Goal: Task Accomplishment & Management: Manage account settings

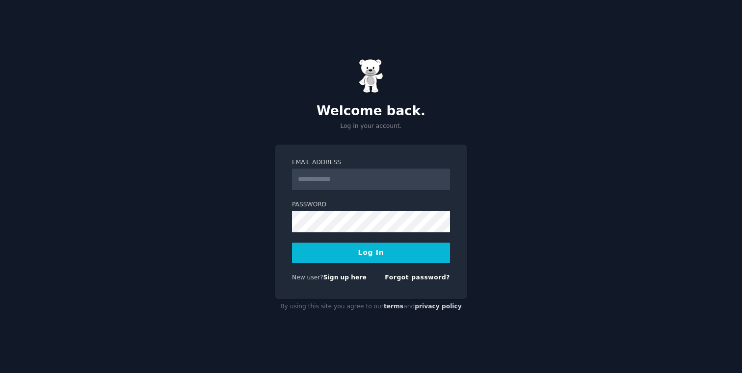
click at [346, 180] on input "Email Address" at bounding box center [371, 180] width 158 height 22
type input "**********"
click at [372, 255] on button "Log In" at bounding box center [371, 253] width 158 height 21
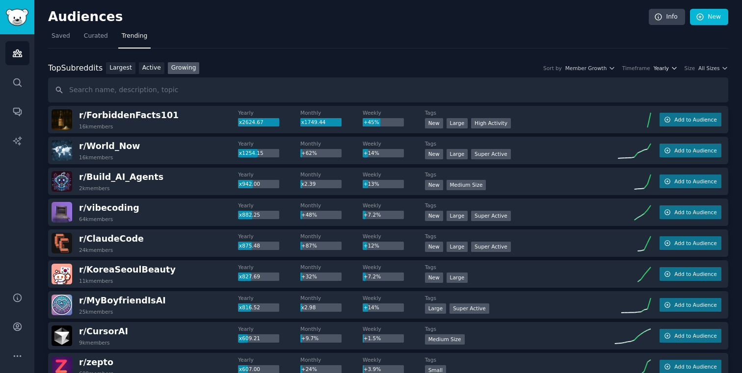
click at [661, 69] on span "Yearly" at bounding box center [660, 68] width 15 height 7
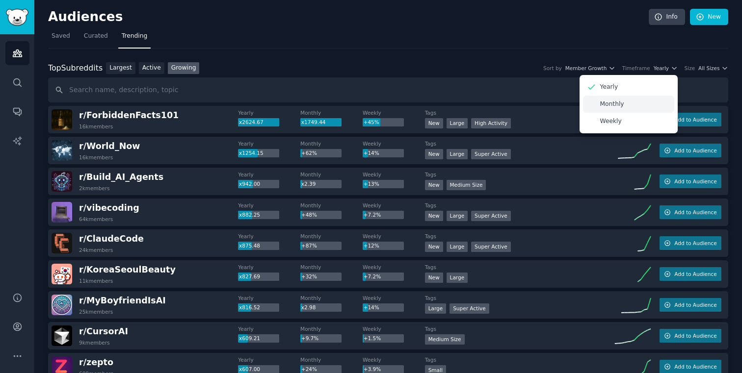
click at [635, 102] on div "Monthly" at bounding box center [628, 104] width 91 height 17
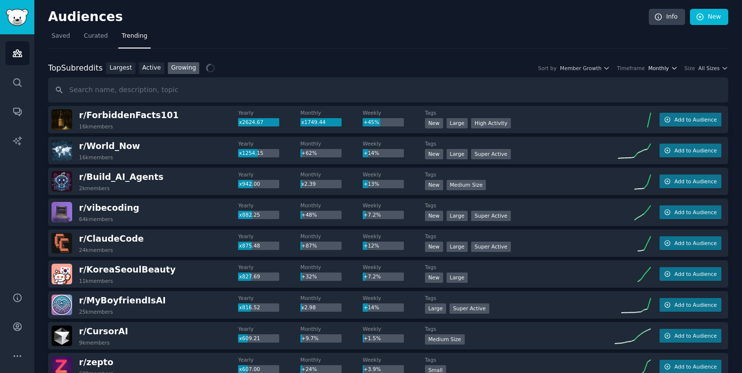
click at [662, 67] on span "Monthly" at bounding box center [658, 68] width 21 height 7
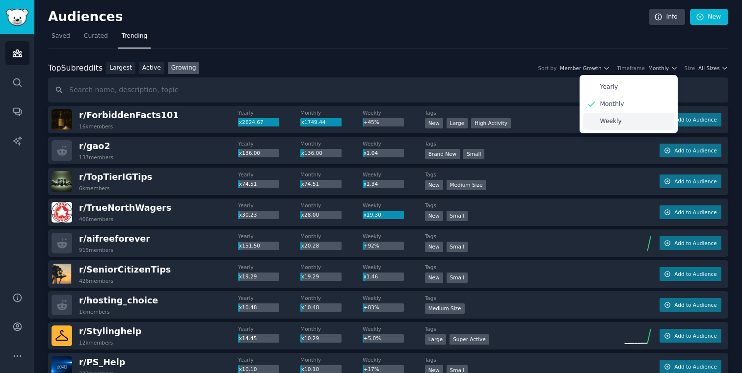
click at [620, 118] on div "Weekly" at bounding box center [628, 121] width 91 height 17
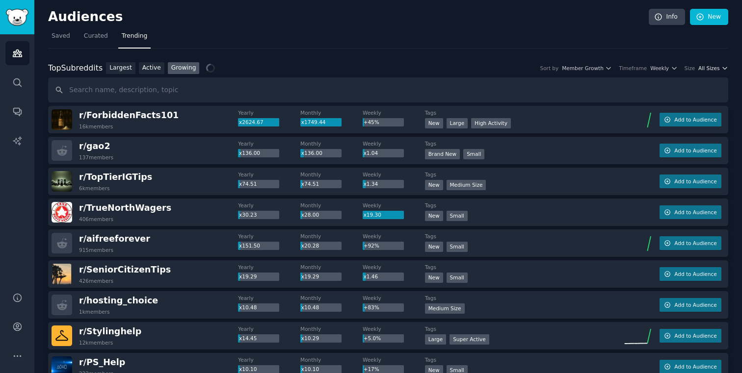
click at [712, 66] on span "All Sizes" at bounding box center [708, 68] width 21 height 7
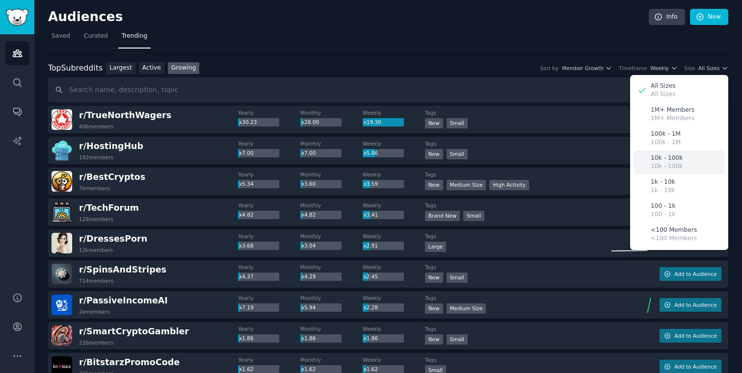
click at [661, 159] on p "10k - 100k" at bounding box center [666, 158] width 32 height 9
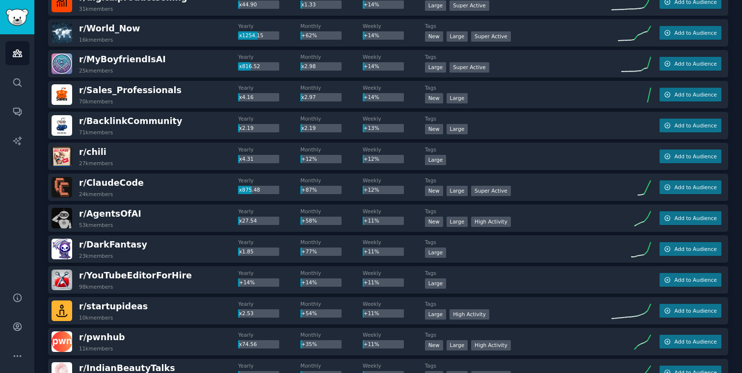
scroll to position [999, 0]
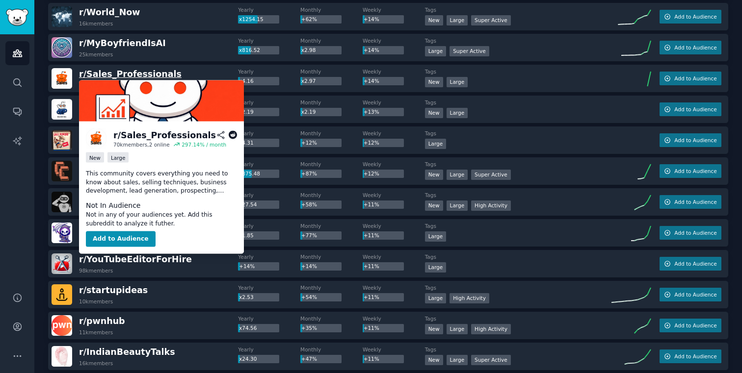
click at [145, 77] on span "r/ Sales_Professionals" at bounding box center [130, 74] width 103 height 10
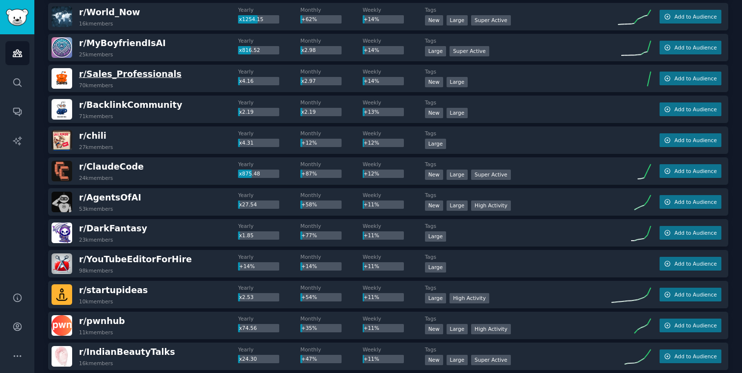
click at [148, 74] on span "r/ Sales_Professionals" at bounding box center [130, 74] width 103 height 10
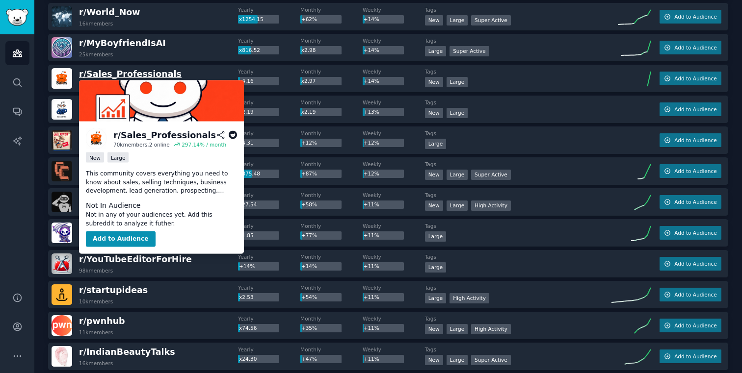
click at [148, 74] on span "r/ Sales_Professionals" at bounding box center [130, 74] width 103 height 10
click at [110, 243] on button "Add to Audience" at bounding box center [121, 239] width 70 height 16
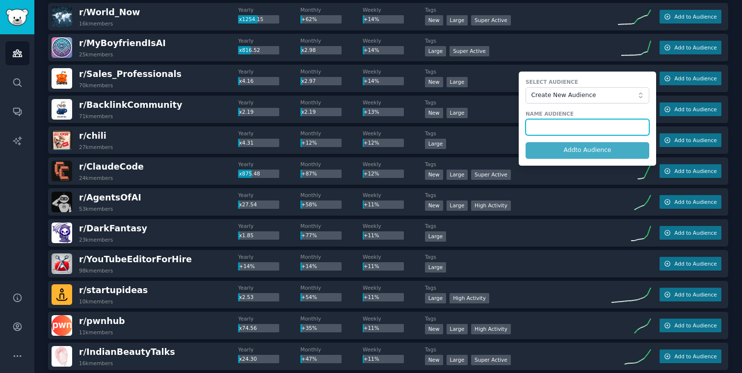
click at [552, 129] on input "text" at bounding box center [587, 127] width 124 height 17
type input "sales"
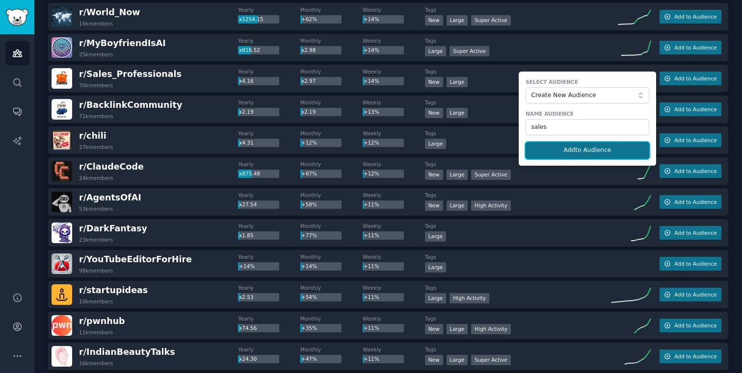
click at [569, 153] on button "Add to Audience" at bounding box center [587, 150] width 124 height 17
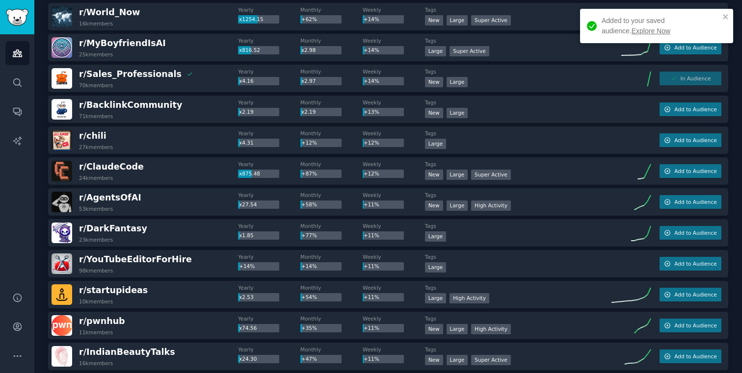
click at [617, 26] on div "Added to your saved audience. Explore Now" at bounding box center [660, 26] width 118 height 21
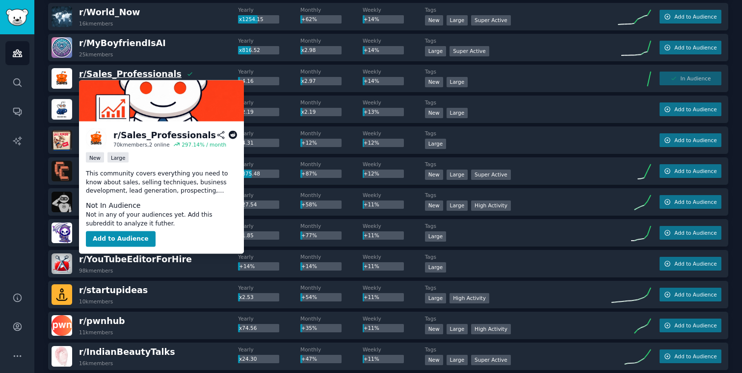
click at [134, 76] on span "r/ Sales_Professionals" at bounding box center [130, 74] width 103 height 10
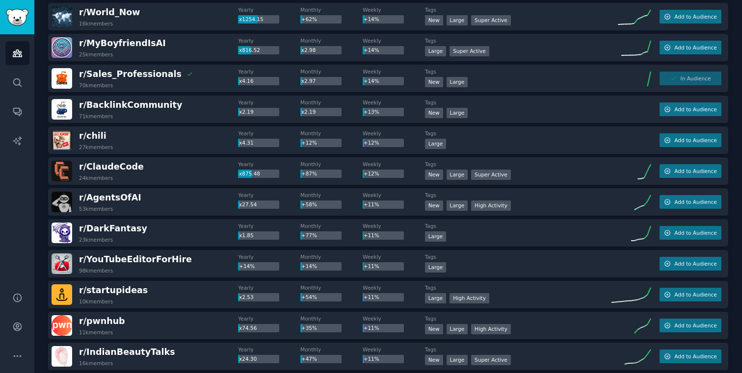
click at [18, 54] on icon "Sidebar" at bounding box center [17, 53] width 9 height 7
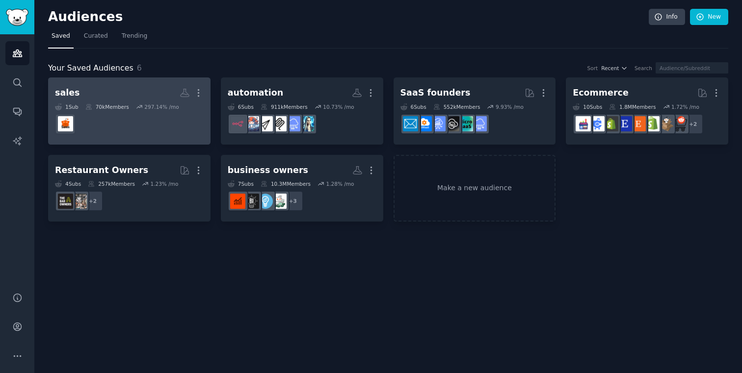
click at [139, 133] on dd at bounding box center [129, 123] width 149 height 27
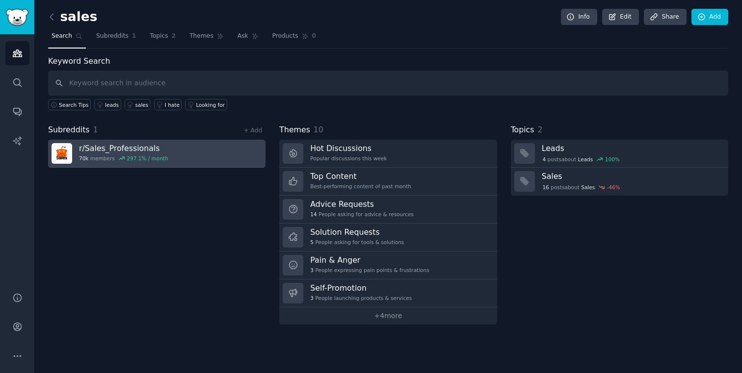
click at [128, 147] on h3 "r/ Sales_Professionals" at bounding box center [123, 148] width 89 height 10
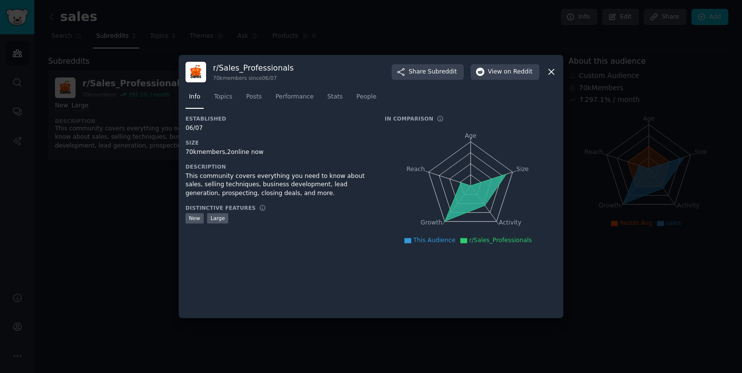
click at [551, 74] on icon at bounding box center [551, 72] width 10 height 10
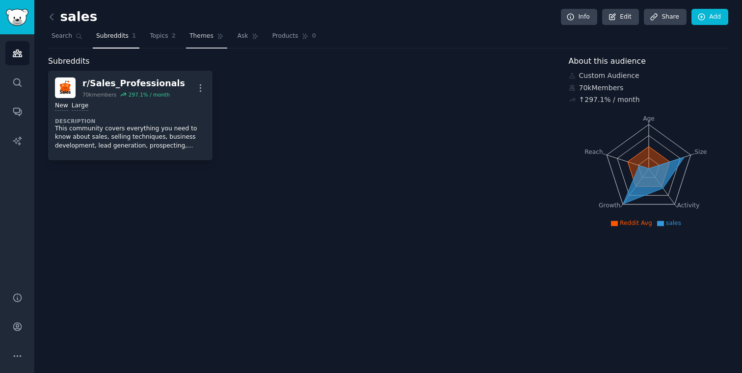
click at [206, 39] on span "Themes" at bounding box center [201, 36] width 24 height 9
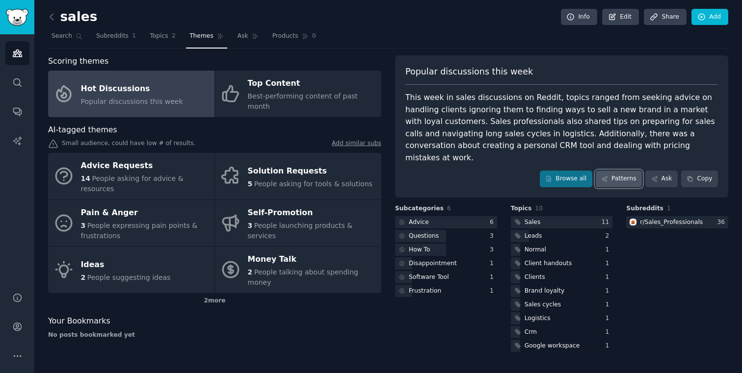
click at [627, 171] on link "Patterns" at bounding box center [618, 179] width 46 height 17
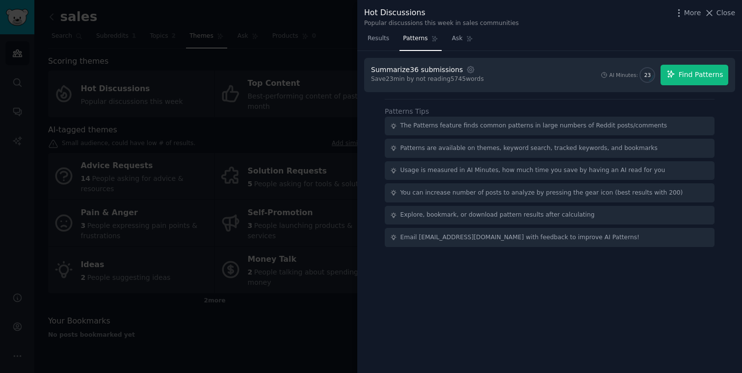
click at [681, 68] on button "Find Patterns" at bounding box center [694, 75] width 68 height 21
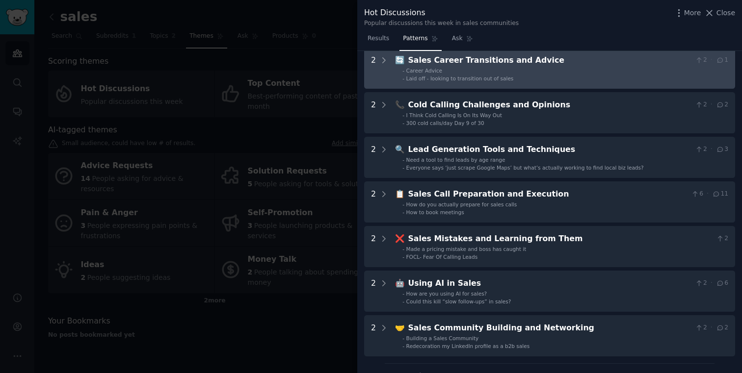
scroll to position [93, 0]
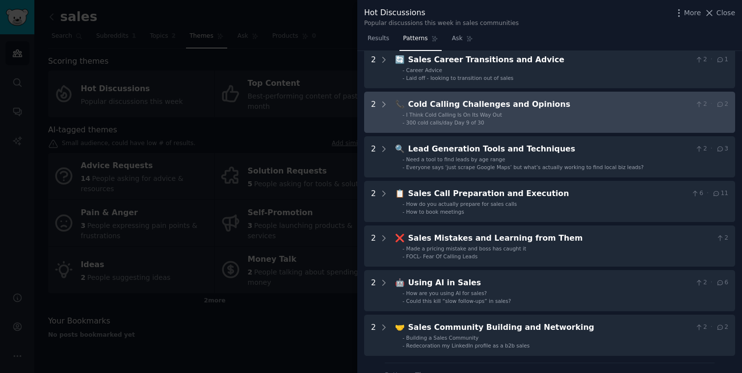
click at [610, 114] on li "- I Think Cold Calling Is On Its Way Out" at bounding box center [565, 114] width 326 height 7
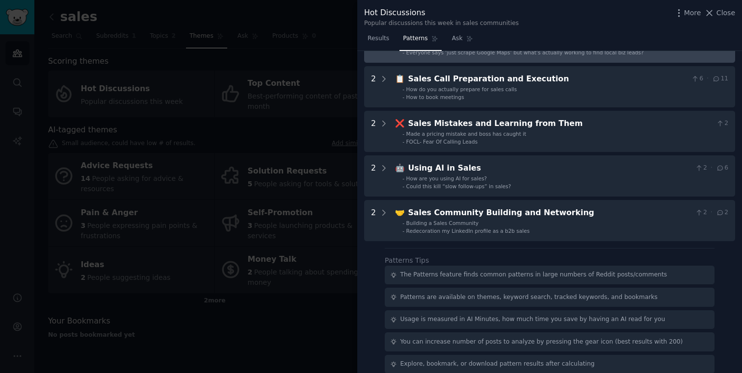
scroll to position [323, 0]
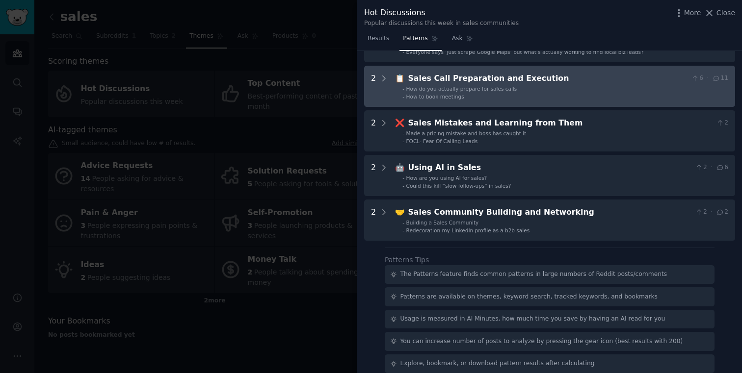
click at [538, 83] on div "Sales Call Preparation and Execution" at bounding box center [547, 79] width 279 height 12
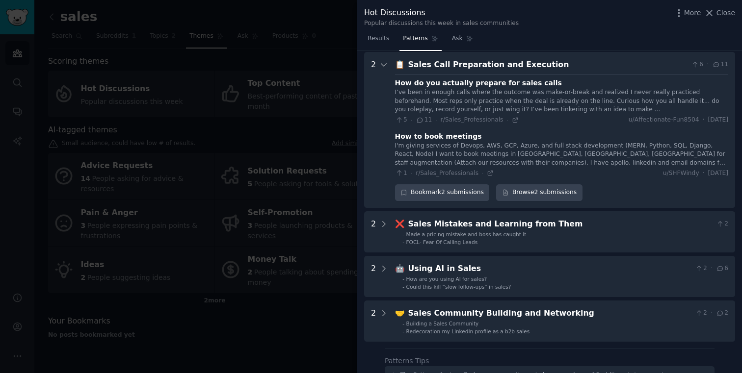
scroll to position [338, 0]
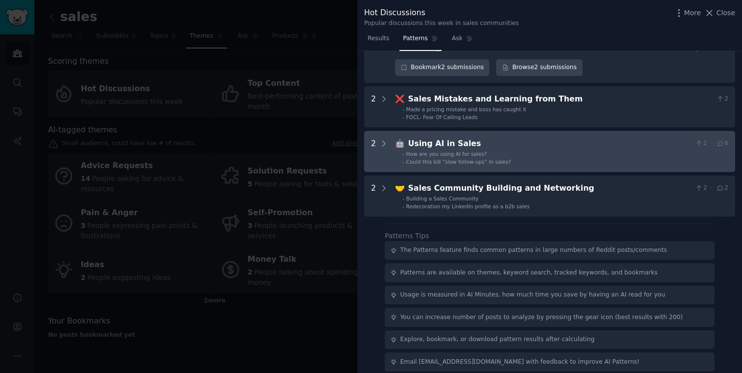
click at [520, 156] on li "- How are you using AI for sales?" at bounding box center [565, 154] width 326 height 7
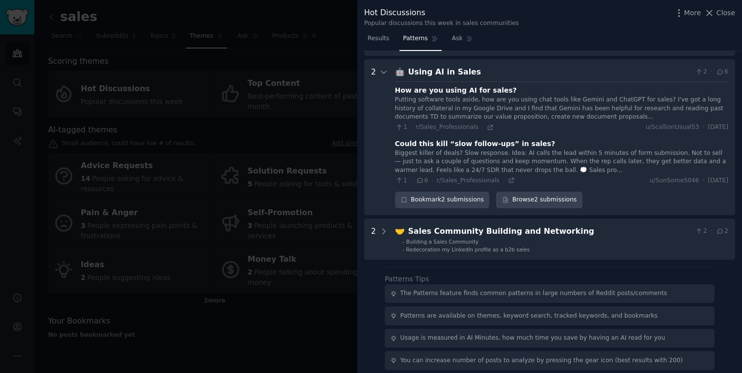
scroll to position [542, 0]
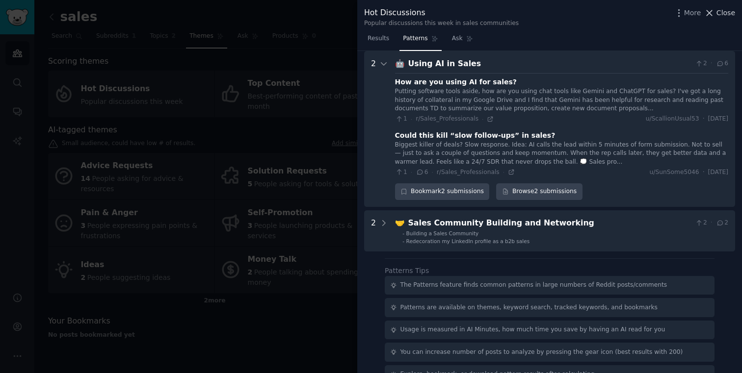
click at [718, 17] on span "Close" at bounding box center [725, 13] width 19 height 10
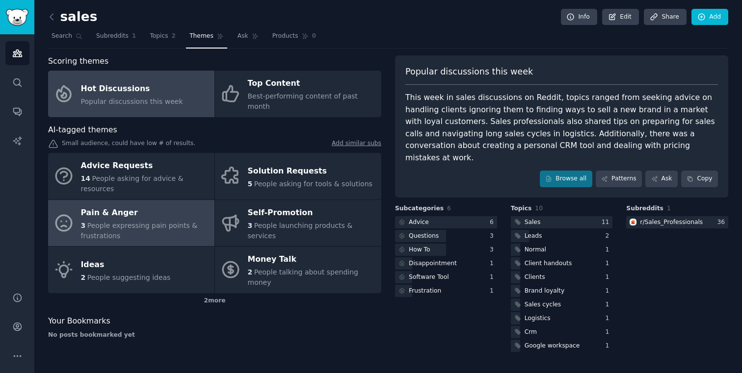
click at [118, 205] on div "Pain & Anger" at bounding box center [145, 213] width 128 height 16
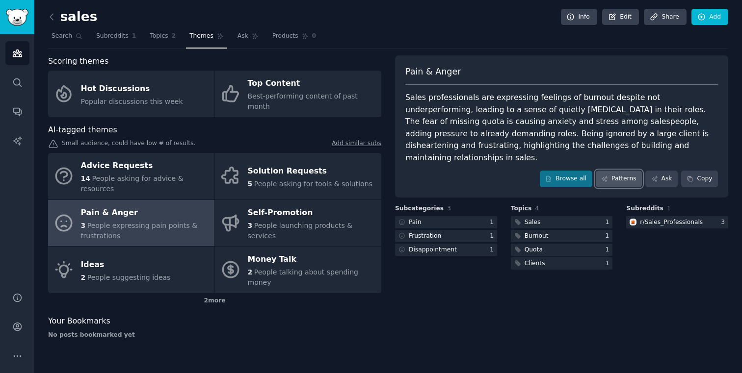
click at [616, 171] on link "Patterns" at bounding box center [618, 179] width 46 height 17
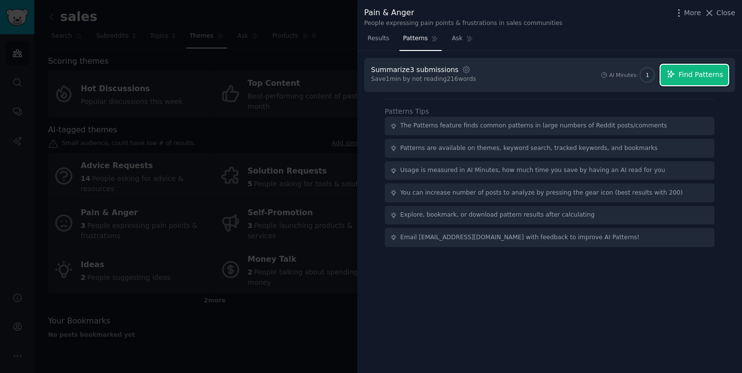
click at [689, 77] on span "Find Patterns" at bounding box center [700, 75] width 45 height 10
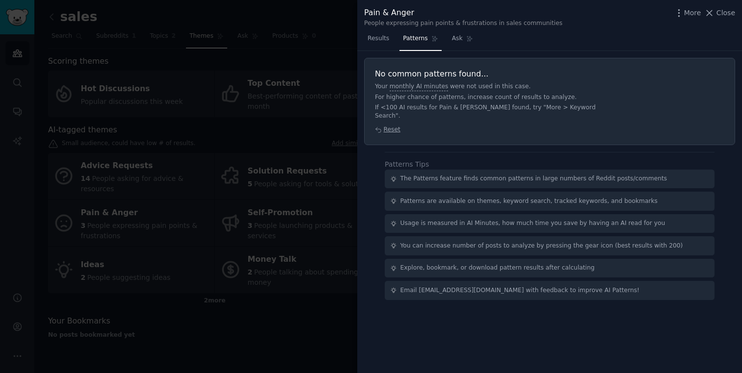
click at [244, 328] on div at bounding box center [371, 186] width 742 height 373
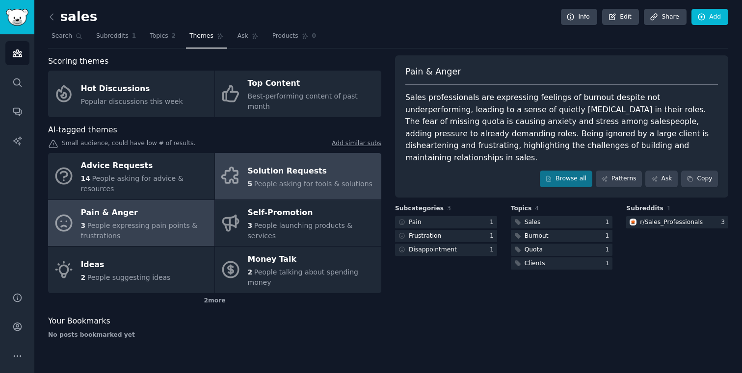
click at [282, 180] on span "People asking for tools & solutions" at bounding box center [313, 184] width 118 height 8
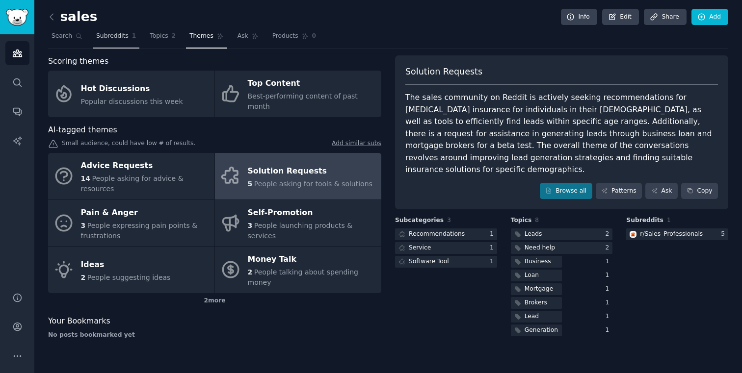
click at [115, 39] on span "Subreddits" at bounding box center [112, 36] width 32 height 9
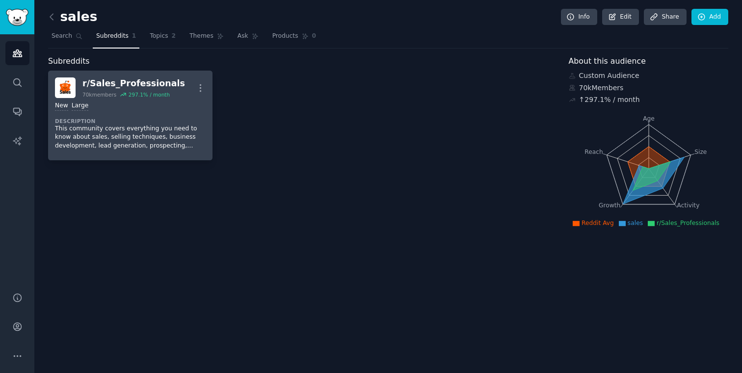
click at [119, 83] on div "r/ Sales_Professionals" at bounding box center [133, 83] width 103 height 12
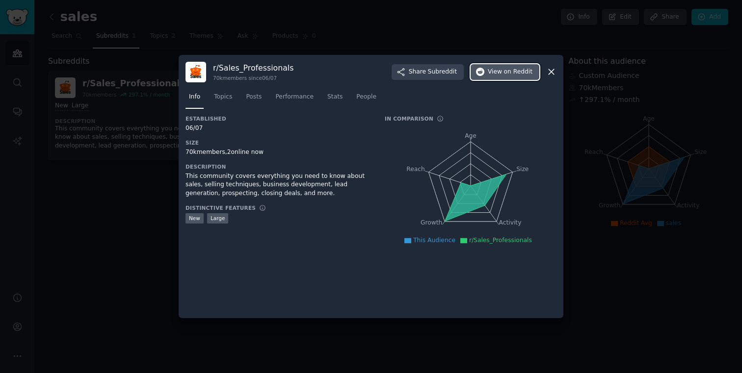
click at [492, 74] on span "View on Reddit" at bounding box center [509, 72] width 45 height 9
click at [119, 203] on div at bounding box center [371, 186] width 742 height 373
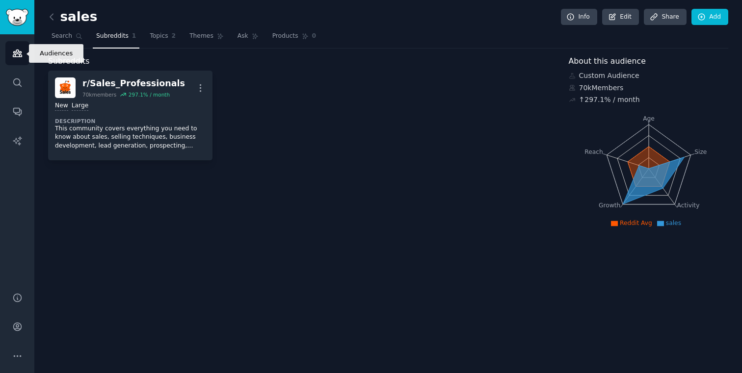
click at [16, 61] on link "Audiences" at bounding box center [17, 53] width 24 height 24
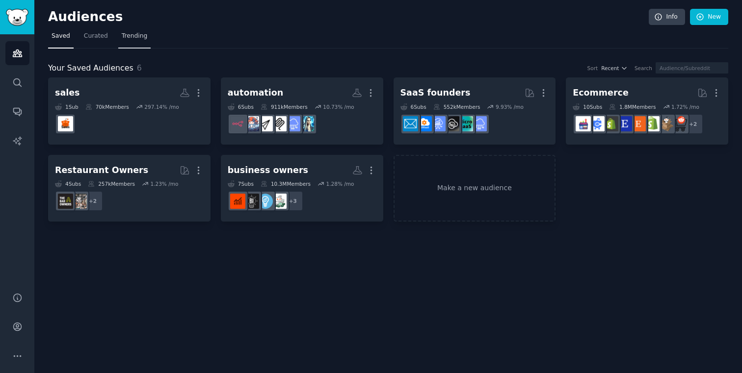
click at [131, 32] on span "Trending" at bounding box center [135, 36] width 26 height 9
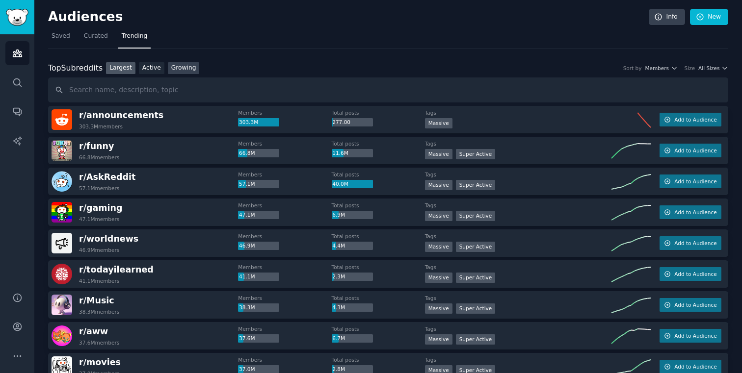
click at [182, 69] on link "Growing" at bounding box center [184, 68] width 32 height 12
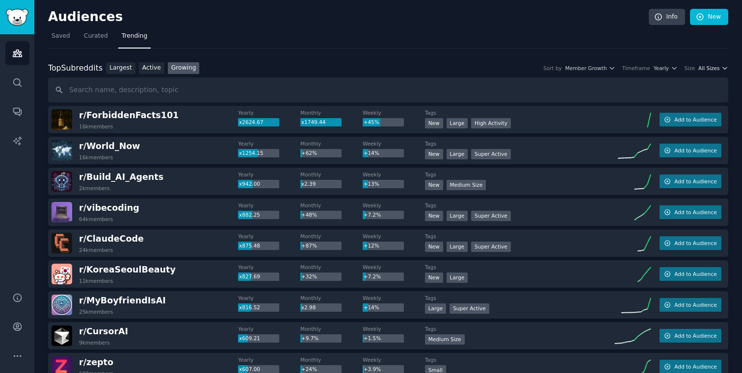
click at [698, 69] on span "All Sizes" at bounding box center [708, 68] width 21 height 7
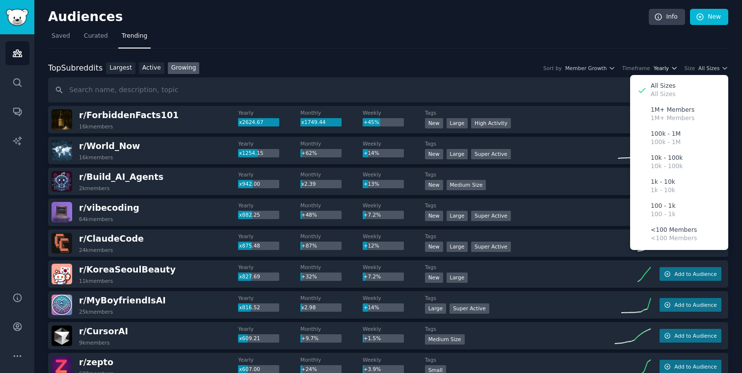
click at [657, 69] on span "Yearly" at bounding box center [660, 68] width 15 height 7
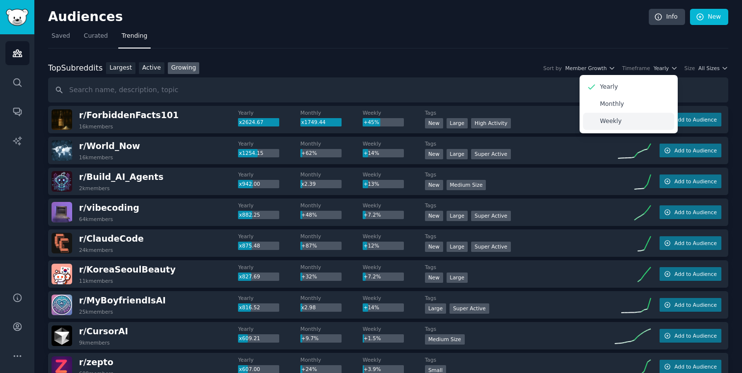
click at [615, 118] on p "Weekly" at bounding box center [611, 121] width 22 height 9
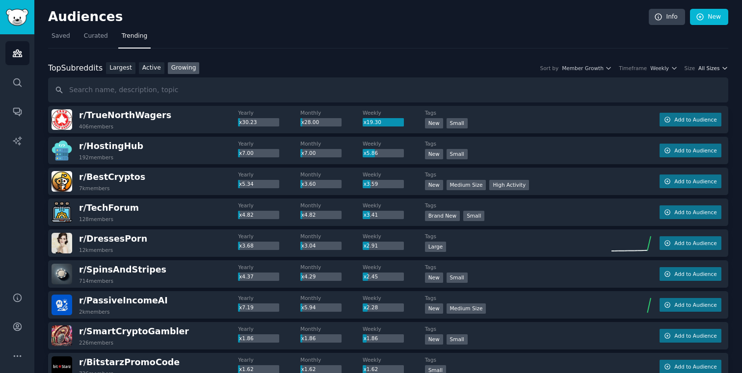
click at [706, 65] on span "All Sizes" at bounding box center [708, 68] width 21 height 7
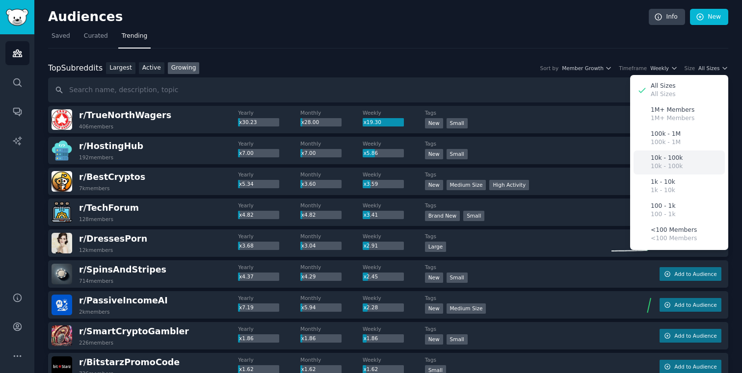
click at [667, 161] on p "10k - 100k" at bounding box center [666, 158] width 32 height 9
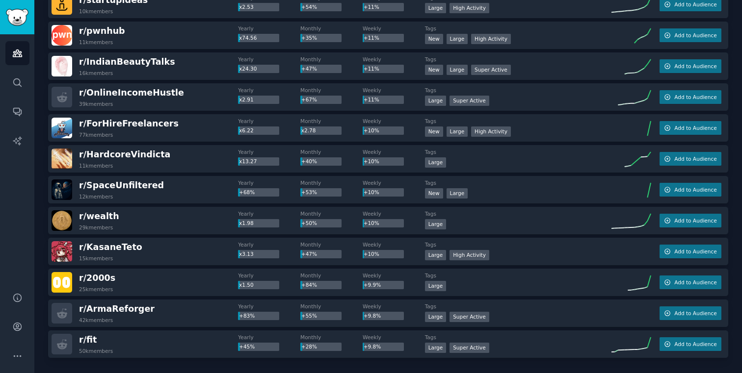
scroll to position [1273, 0]
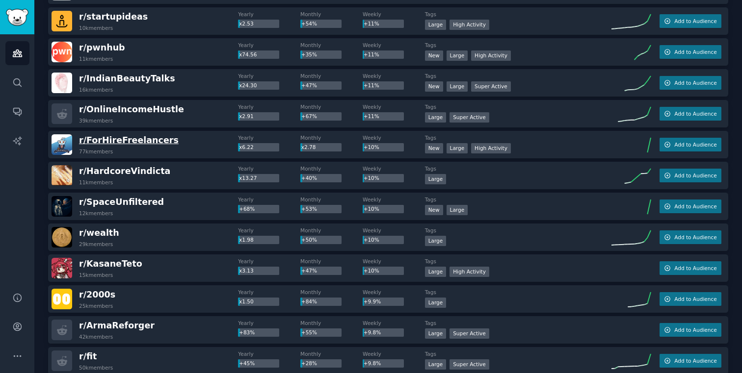
click at [149, 141] on span "r/ ForHireFreelancers" at bounding box center [129, 140] width 100 height 10
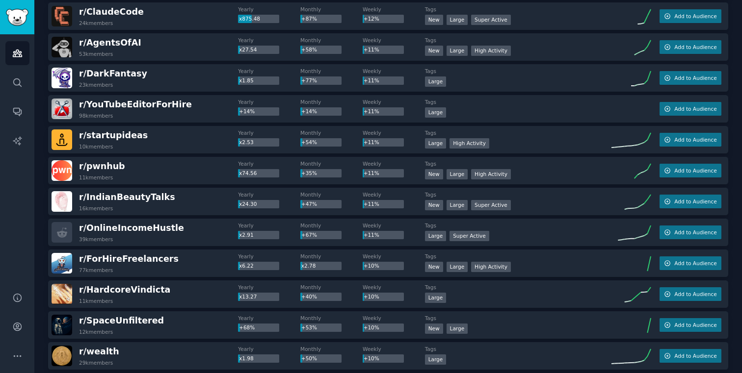
scroll to position [1147, 0]
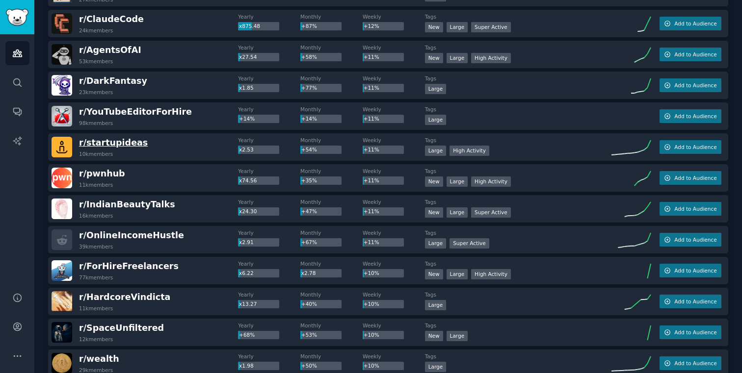
click at [125, 143] on span "r/ startupideas" at bounding box center [113, 143] width 69 height 10
click at [123, 144] on span "r/ startupideas" at bounding box center [113, 143] width 69 height 10
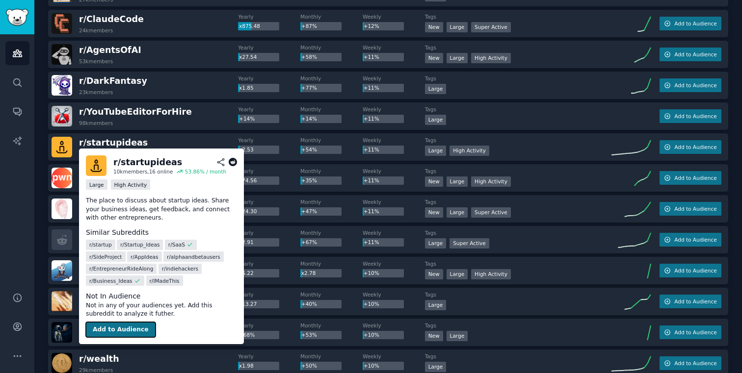
click at [121, 330] on button "Add to Audience" at bounding box center [121, 330] width 70 height 16
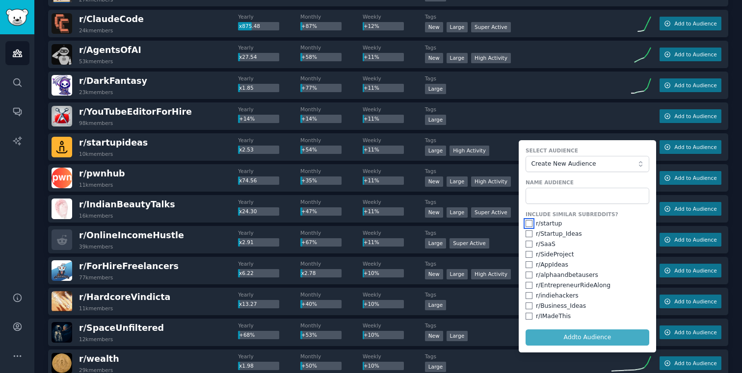
click at [528, 223] on input "checkbox" at bounding box center [528, 223] width 7 height 7
checkbox input "true"
click at [525, 236] on input "checkbox" at bounding box center [528, 234] width 7 height 7
checkbox input "true"
click at [525, 246] on input "checkbox" at bounding box center [528, 244] width 7 height 7
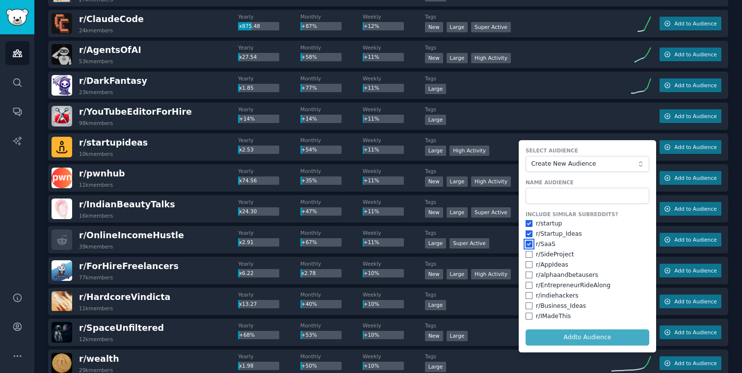
checkbox input "true"
click at [527, 265] on input "checkbox" at bounding box center [528, 264] width 7 height 7
checkbox input "true"
click at [528, 308] on input "checkbox" at bounding box center [528, 306] width 7 height 7
checkbox input "true"
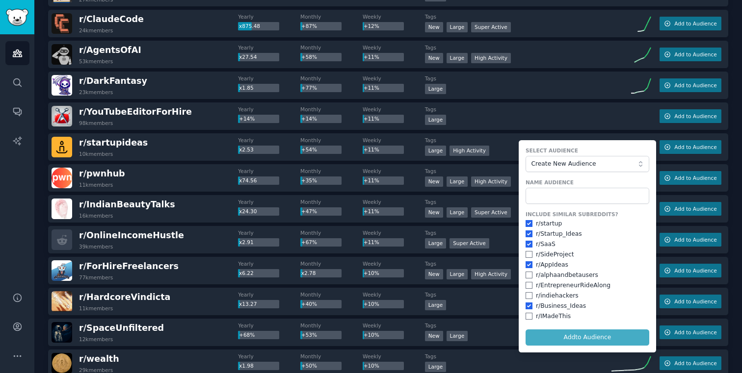
click at [572, 339] on form "Select Audience Create New Audience Name Audience Include Similar Subreddits? r…" at bounding box center [586, 246] width 137 height 212
click at [565, 201] on input "text" at bounding box center [587, 196] width 124 height 17
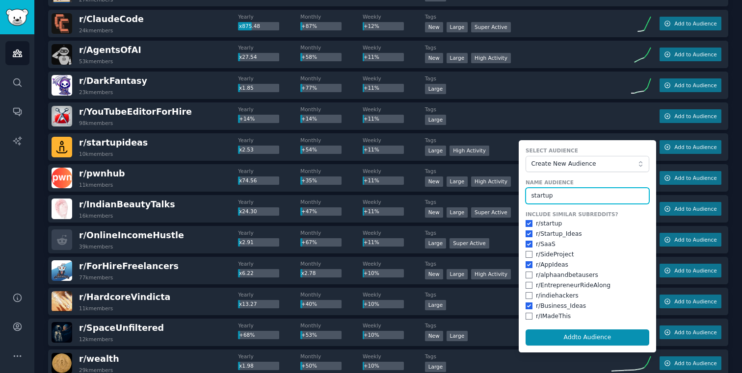
type input "startup"
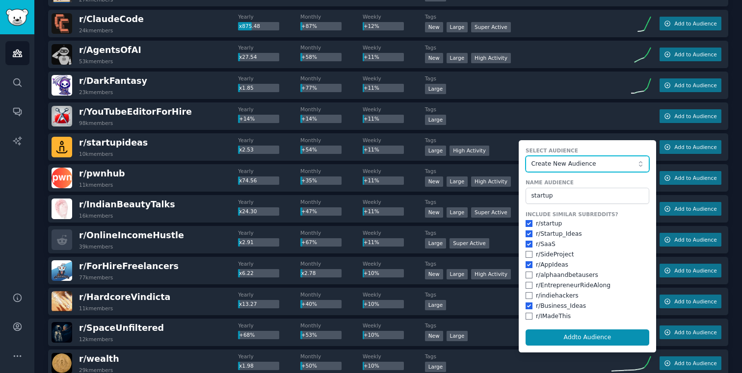
click at [602, 156] on button "Create New Audience" at bounding box center [587, 164] width 124 height 17
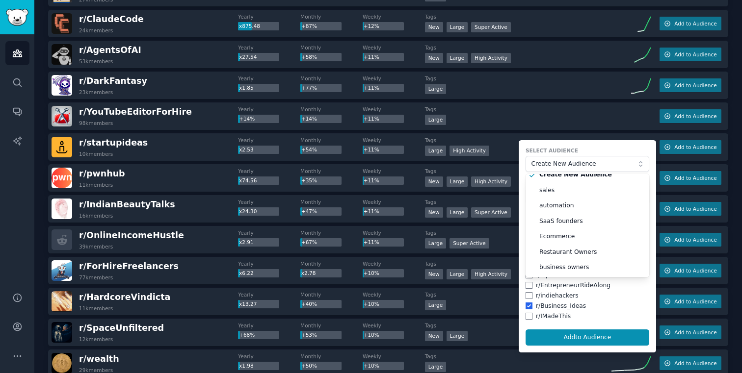
scroll to position [0, 0]
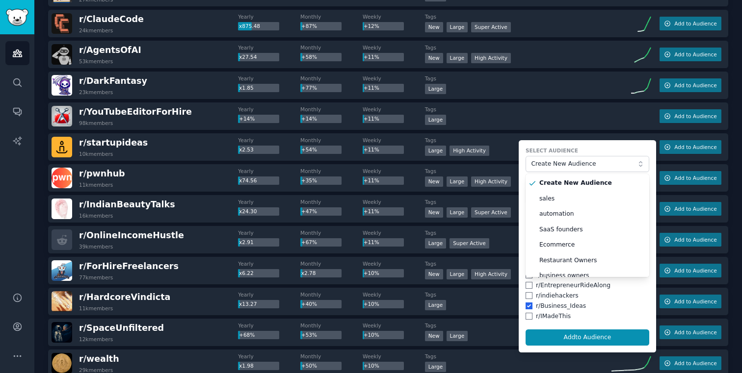
click at [594, 146] on form "Select Audience Create New Audience Create New Audience sales automation SaaS f…" at bounding box center [586, 246] width 137 height 212
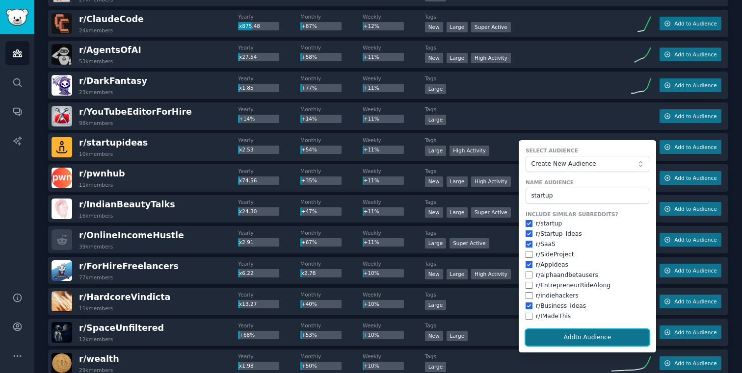
click at [578, 336] on button "Add to Audience" at bounding box center [587, 338] width 124 height 17
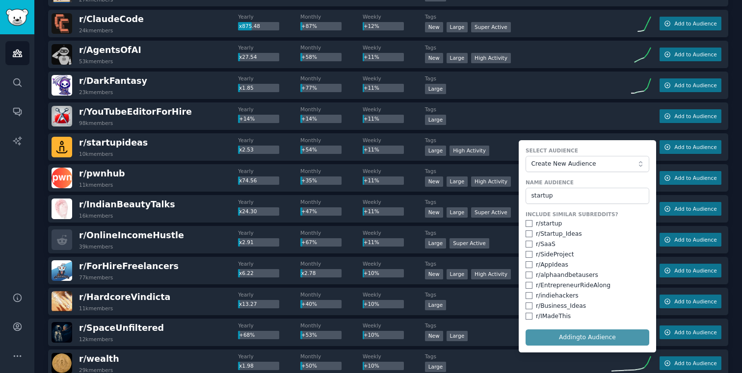
checkbox input "false"
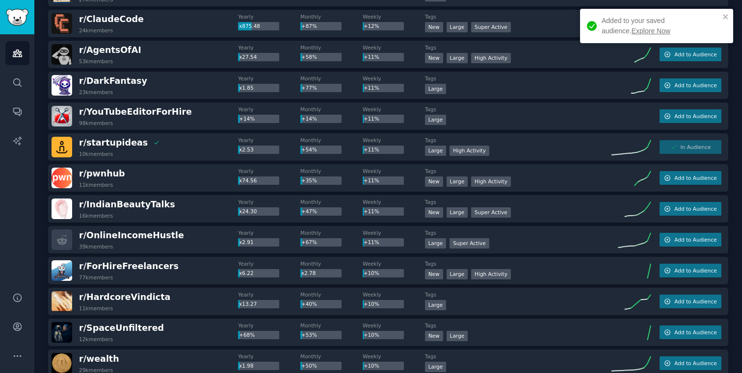
click at [631, 32] on link "Explore Now" at bounding box center [650, 31] width 39 height 8
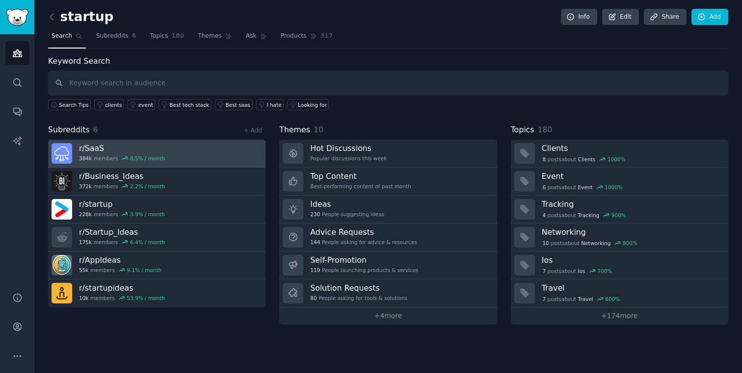
click at [93, 146] on h3 "r/ SaaS" at bounding box center [122, 148] width 86 height 10
